Goal: Find specific page/section: Find specific page/section

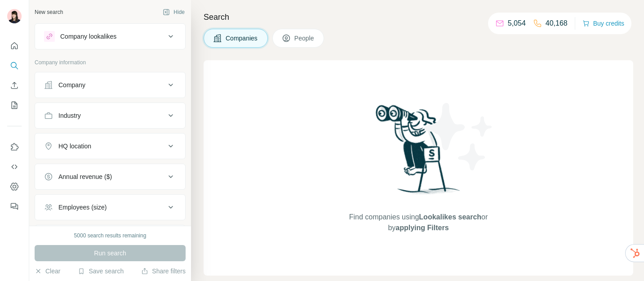
click at [131, 82] on div "Company" at bounding box center [104, 84] width 121 height 9
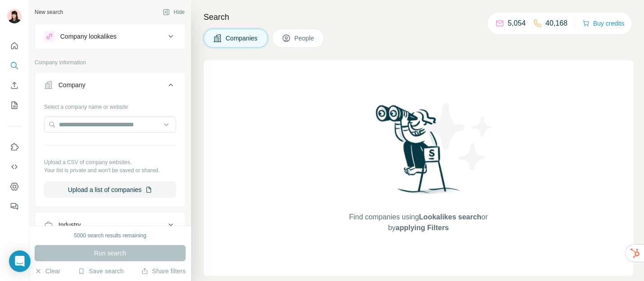
click at [131, 82] on div "Company" at bounding box center [104, 84] width 121 height 9
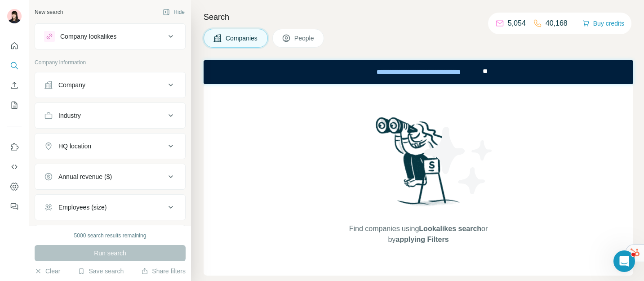
click at [128, 126] on div "Industry" at bounding box center [110, 115] width 151 height 26
click at [119, 116] on div "Industry" at bounding box center [104, 115] width 121 height 9
click at [123, 138] on input at bounding box center [105, 138] width 111 height 10
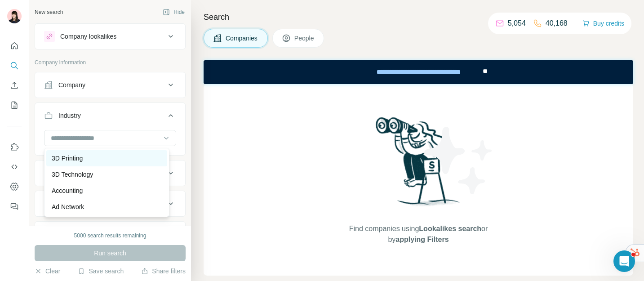
click at [117, 151] on div "3D Printing" at bounding box center [106, 158] width 121 height 16
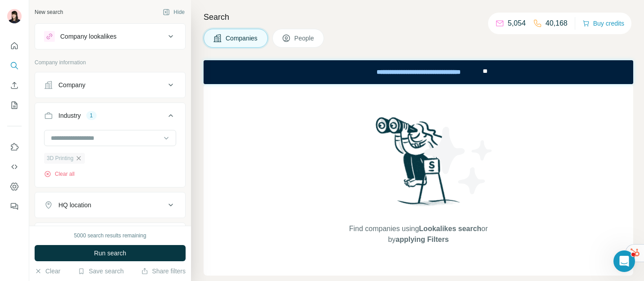
click at [82, 158] on icon "button" at bounding box center [78, 158] width 7 height 7
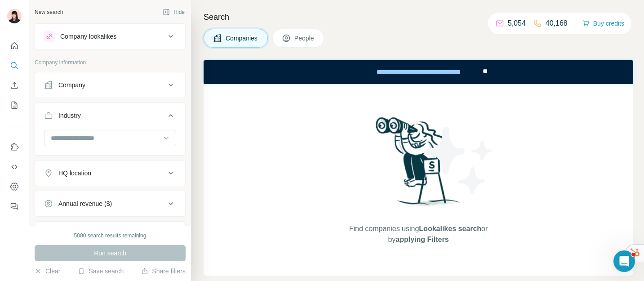
scroll to position [66, 0]
